Goal: Transaction & Acquisition: Purchase product/service

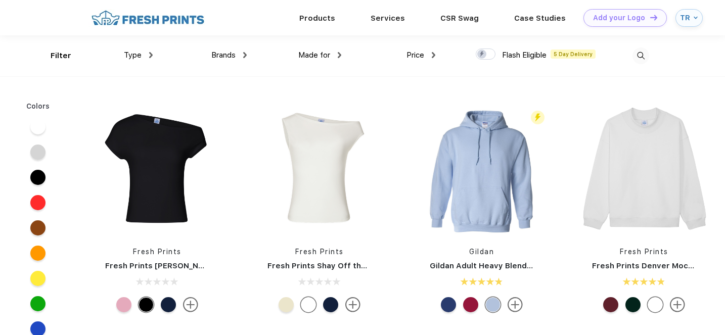
scroll to position [1, 0]
click at [322, 18] on link "Products" at bounding box center [318, 17] width 36 height 9
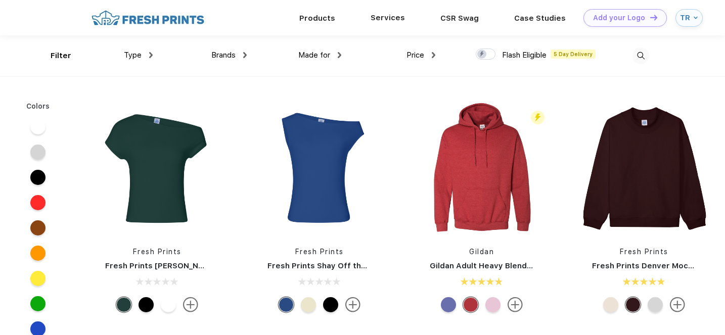
scroll to position [1, 0]
click at [156, 21] on img at bounding box center [148, 18] width 119 height 18
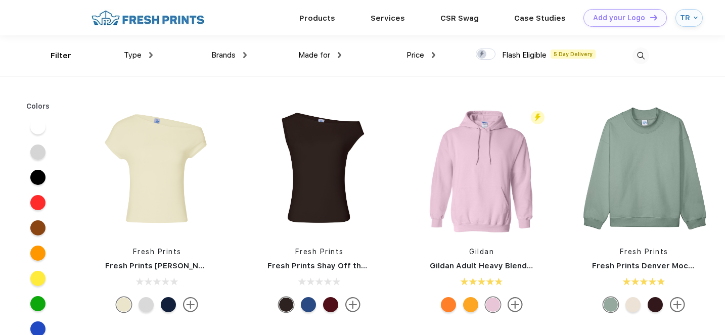
scroll to position [1, 0]
